Goal: Task Accomplishment & Management: Manage account settings

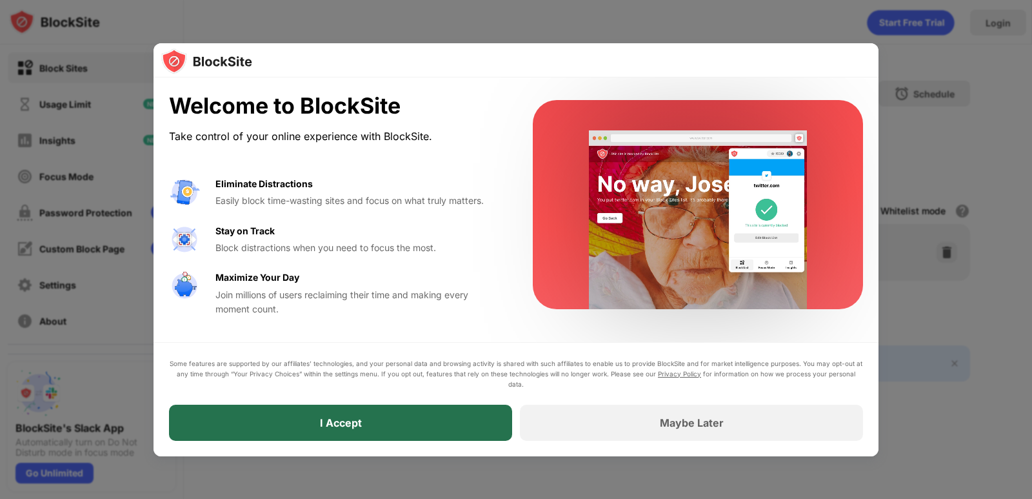
click at [393, 410] on div "I Accept" at bounding box center [340, 422] width 343 height 36
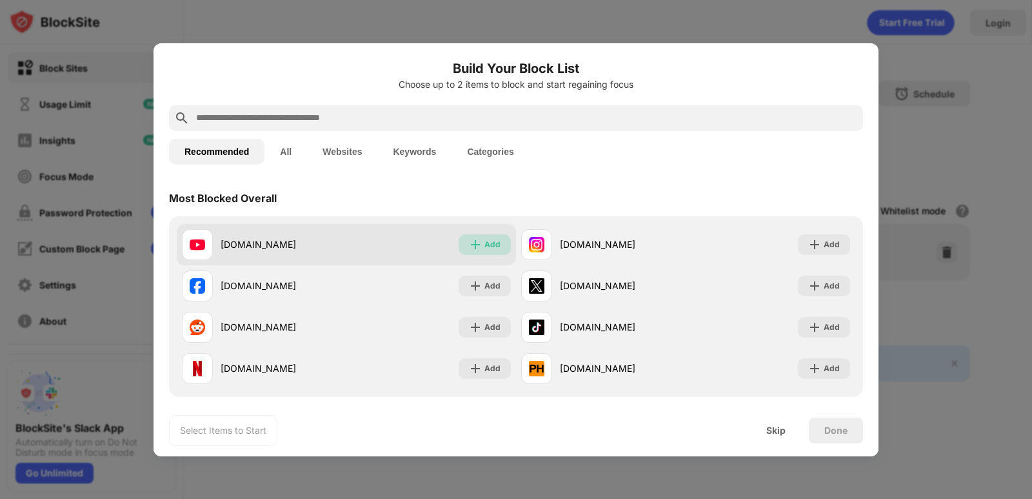
click at [461, 239] on div "Add" at bounding box center [485, 244] width 52 height 21
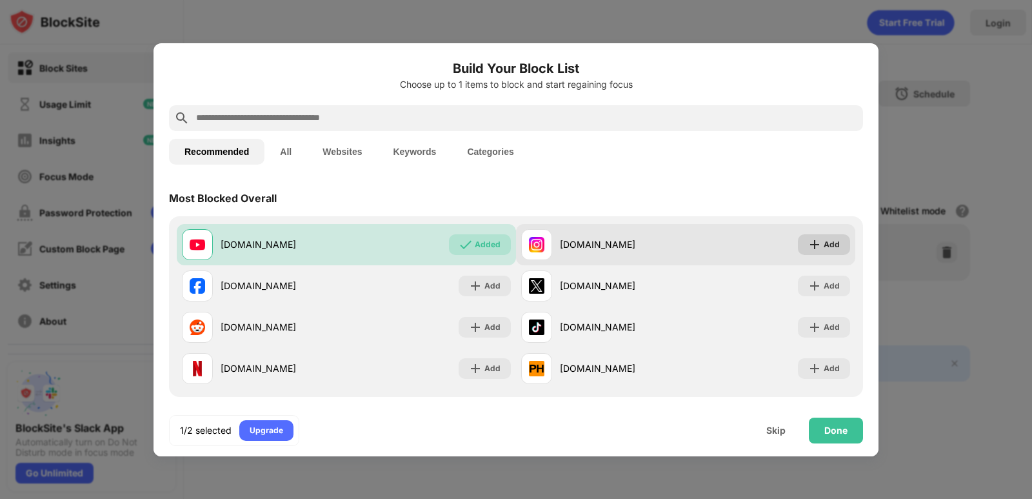
click at [824, 241] on div "Add" at bounding box center [832, 244] width 16 height 13
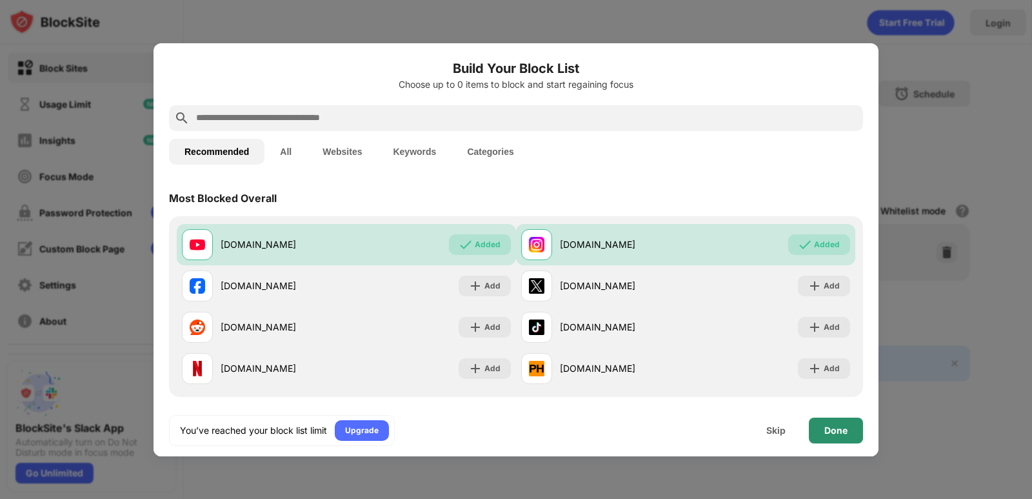
click at [838, 421] on div "Done" at bounding box center [836, 430] width 54 height 26
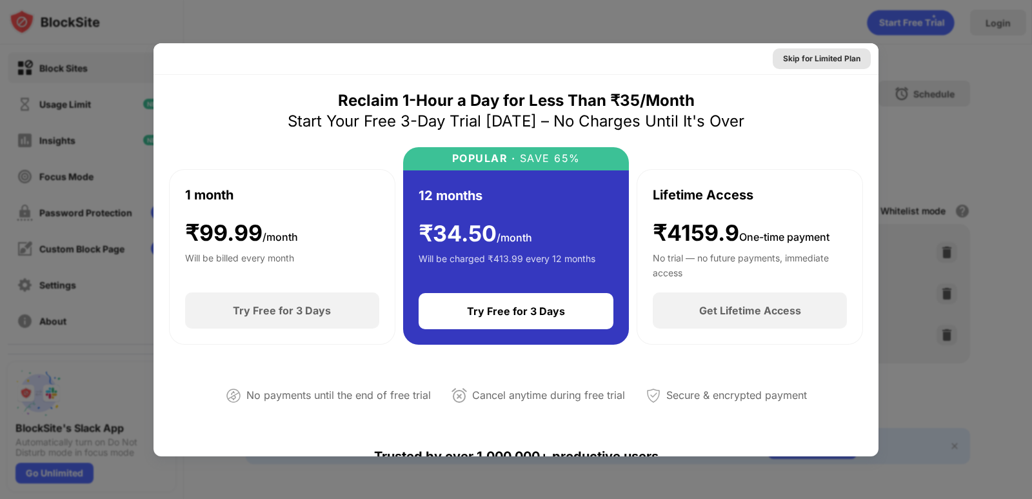
click at [811, 55] on div "Skip for Limited Plan" at bounding box center [821, 58] width 77 height 13
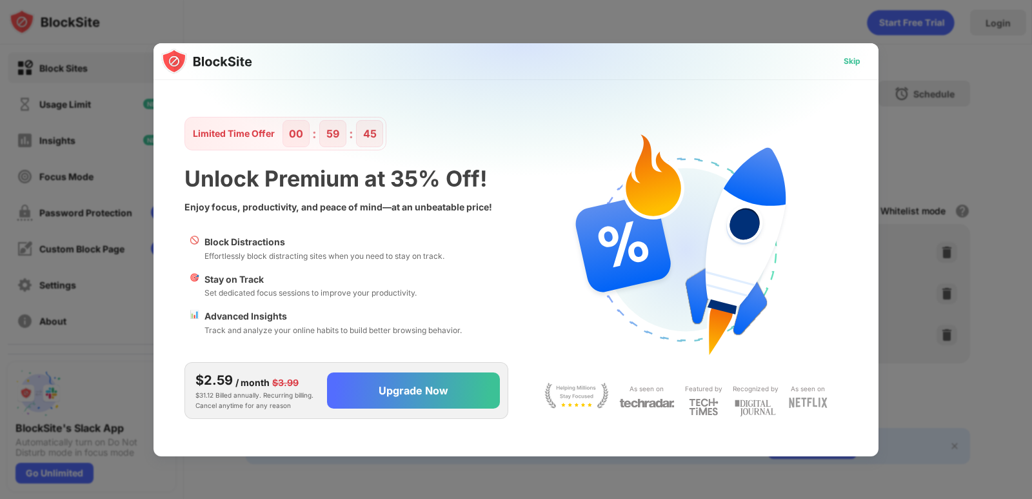
click at [850, 55] on div "Skip" at bounding box center [852, 61] width 17 height 13
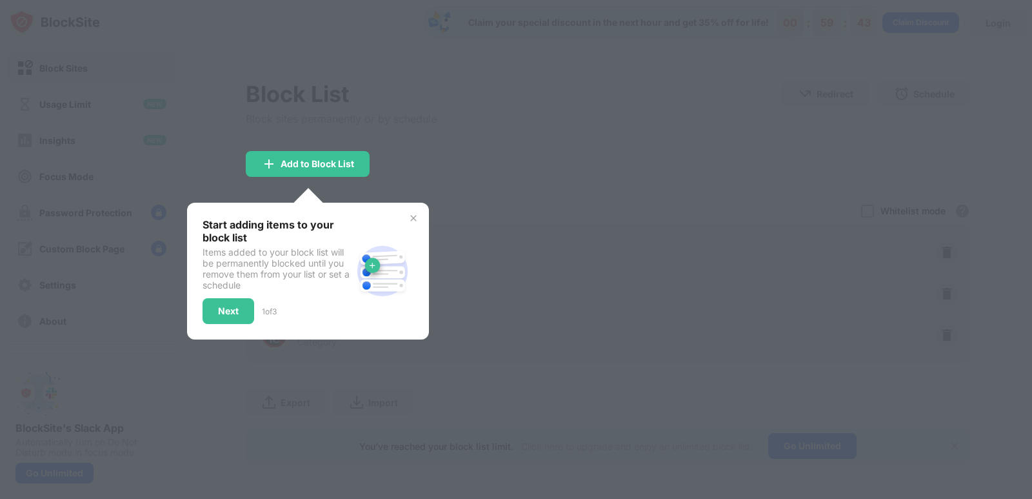
click at [417, 215] on img at bounding box center [413, 218] width 10 height 10
